Goal: Task Accomplishment & Management: Use online tool/utility

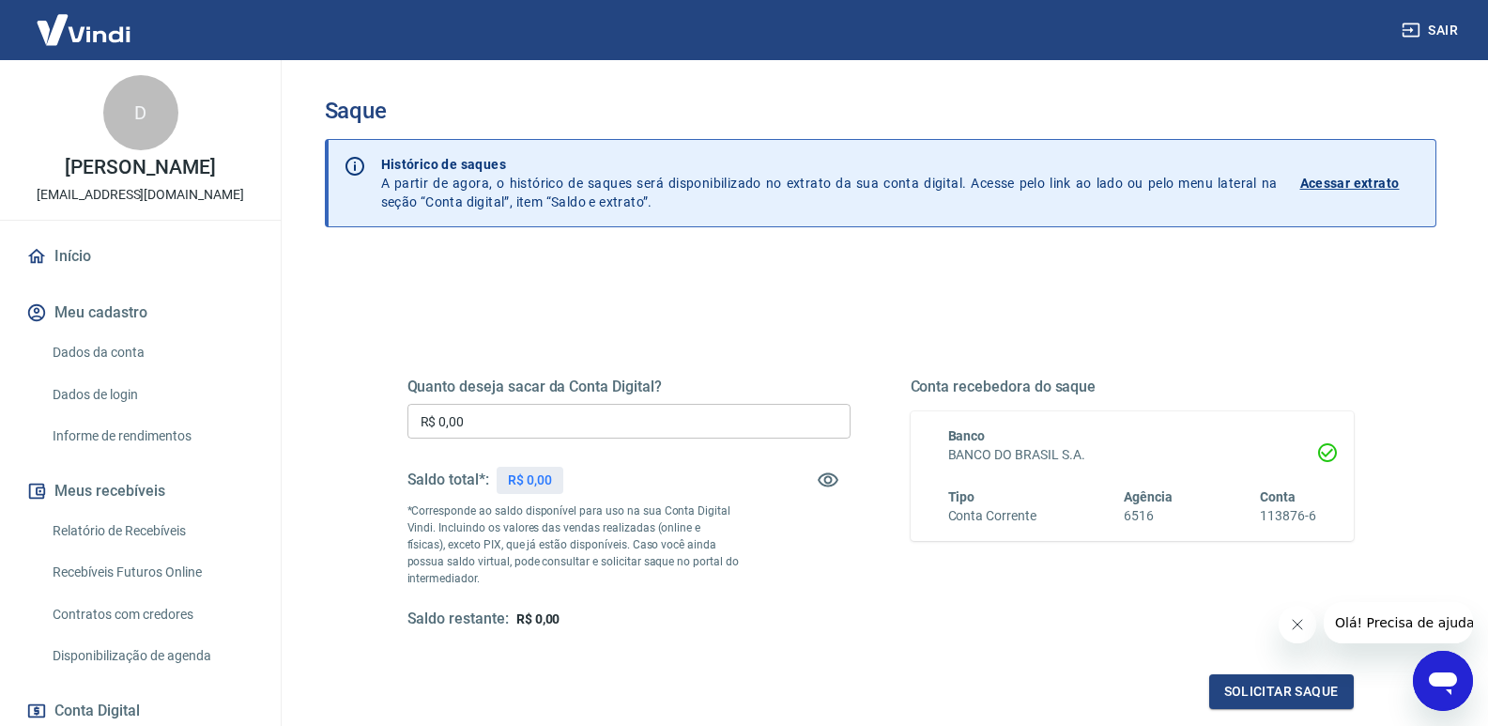
click at [527, 482] on p "R$ 0,00" at bounding box center [530, 480] width 44 height 20
click at [539, 432] on input "R$ 0,00" at bounding box center [628, 421] width 443 height 35
